Goal: Information Seeking & Learning: Learn about a topic

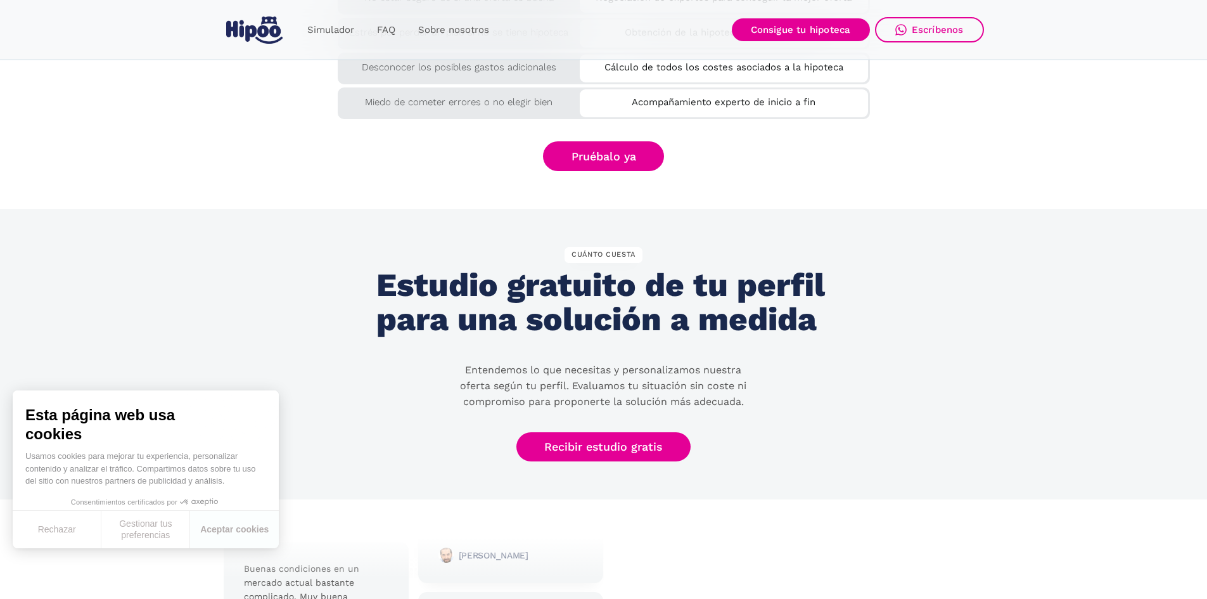
scroll to position [2395, 0]
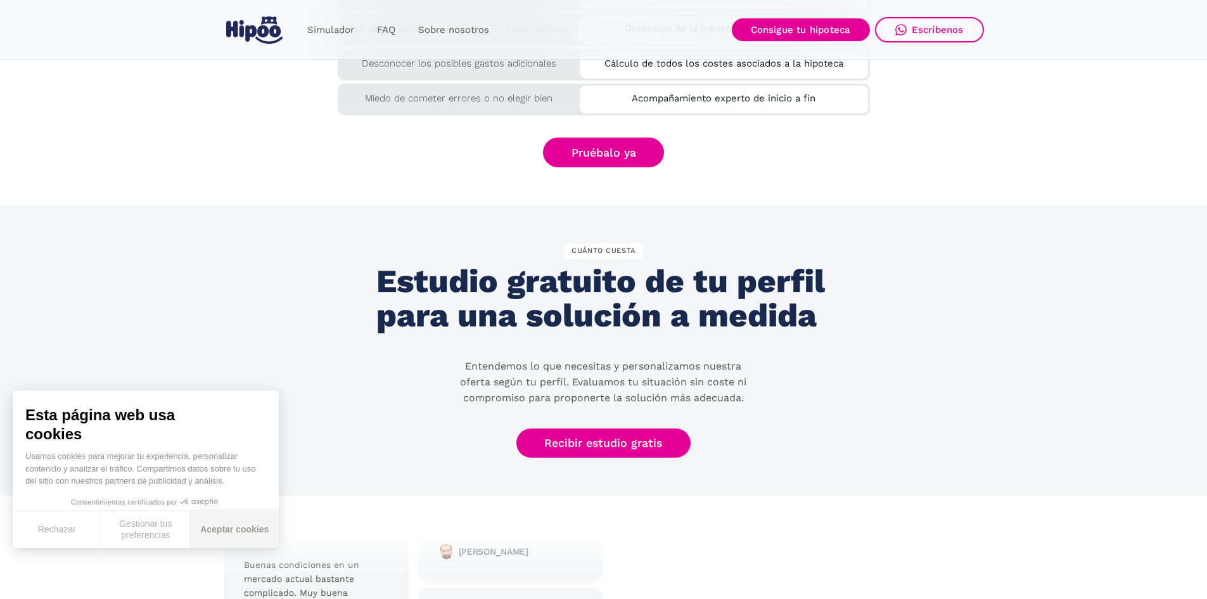
click at [233, 523] on button "Aceptar cookies" at bounding box center [234, 529] width 89 height 37
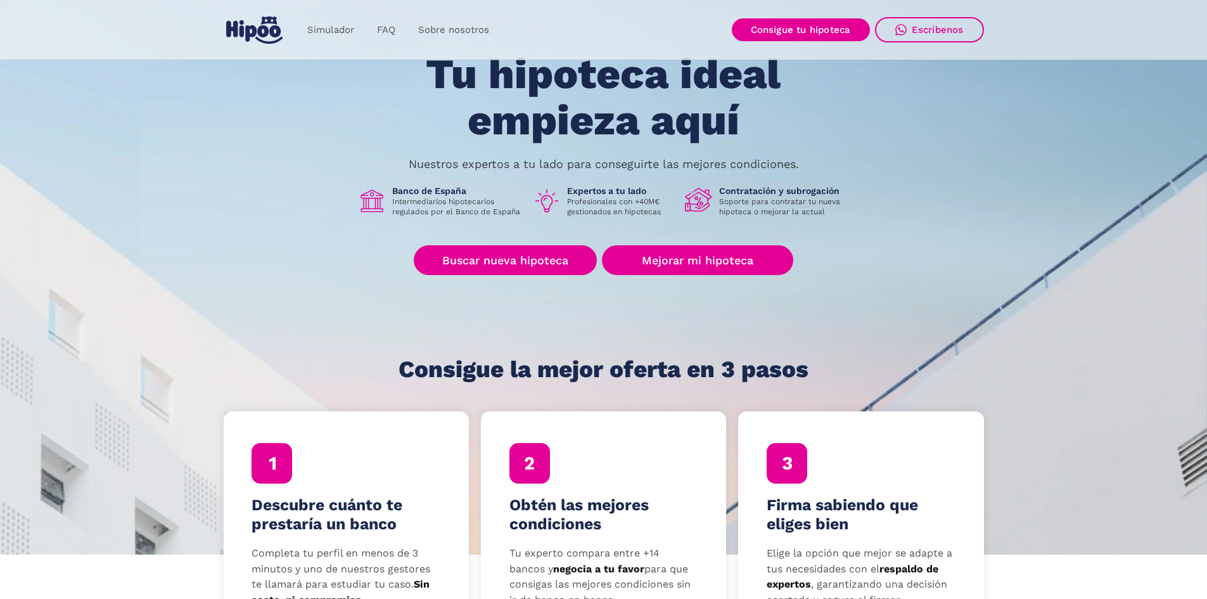
scroll to position [0, 0]
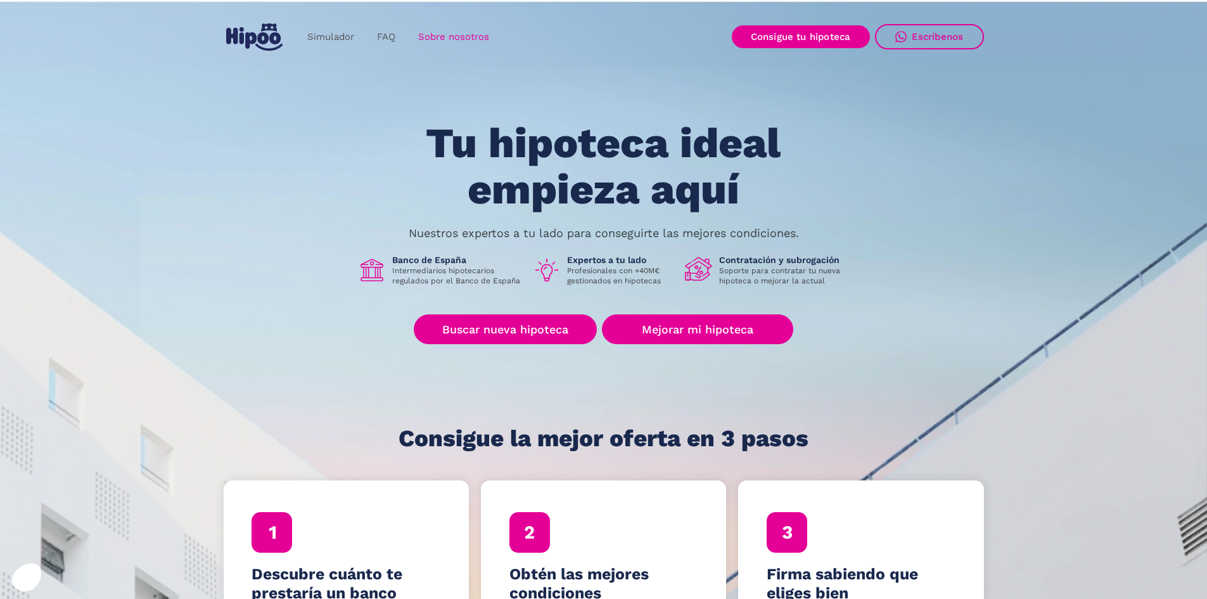
click at [439, 38] on link "Sobre nosotros" at bounding box center [454, 37] width 94 height 25
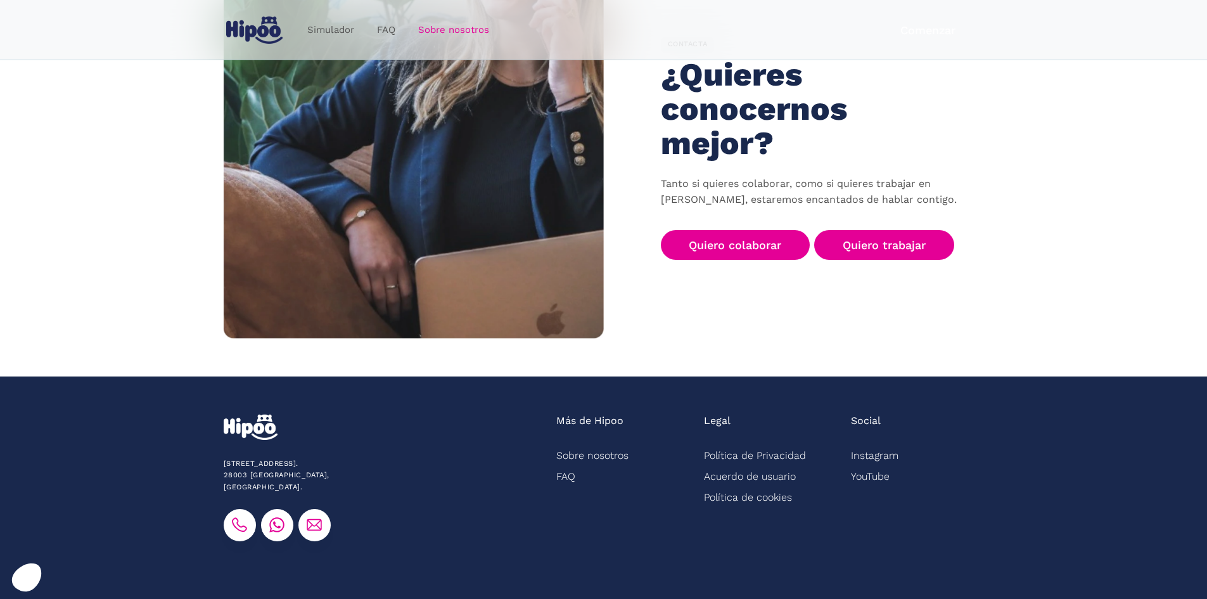
scroll to position [1958, 0]
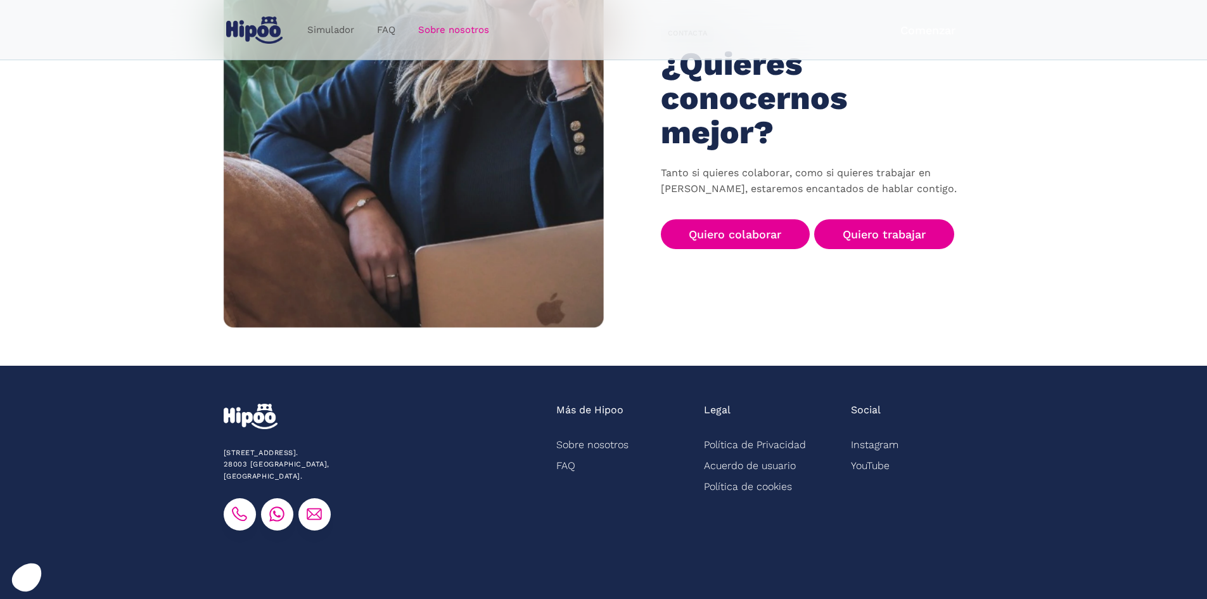
click at [586, 404] on div "Más de Hipoo" at bounding box center [589, 410] width 67 height 13
click at [596, 434] on link "Sobre nosotros" at bounding box center [592, 444] width 72 height 21
